Goal: Entertainment & Leisure: Consume media (video, audio)

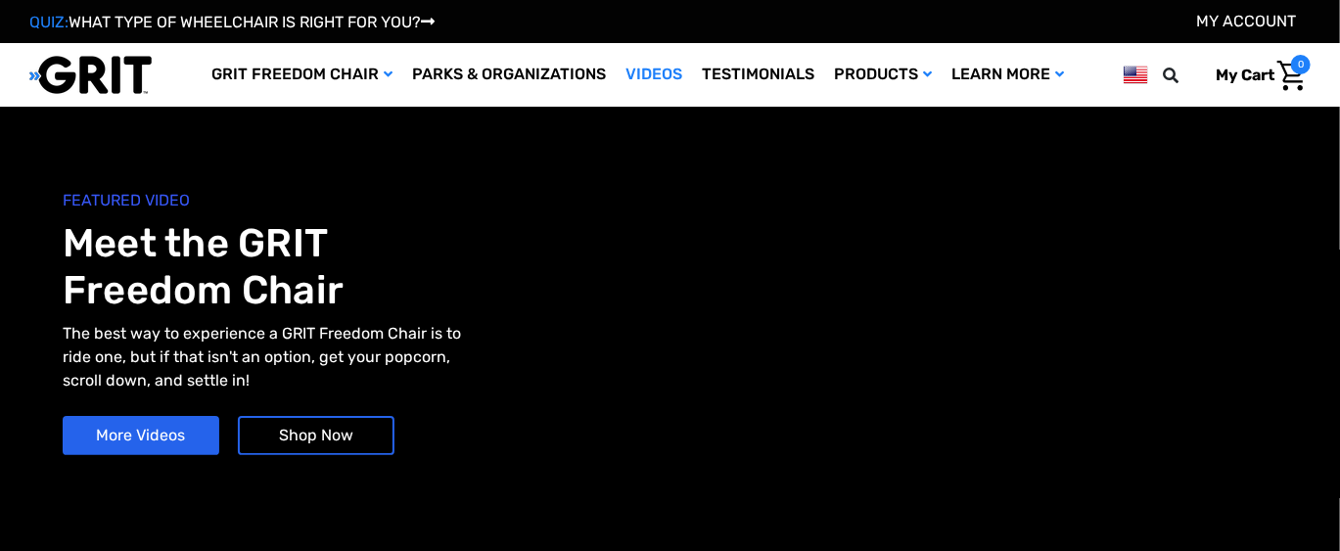
click at [666, 69] on link "Videos" at bounding box center [654, 75] width 76 height 64
